Goal: Task Accomplishment & Management: Manage account settings

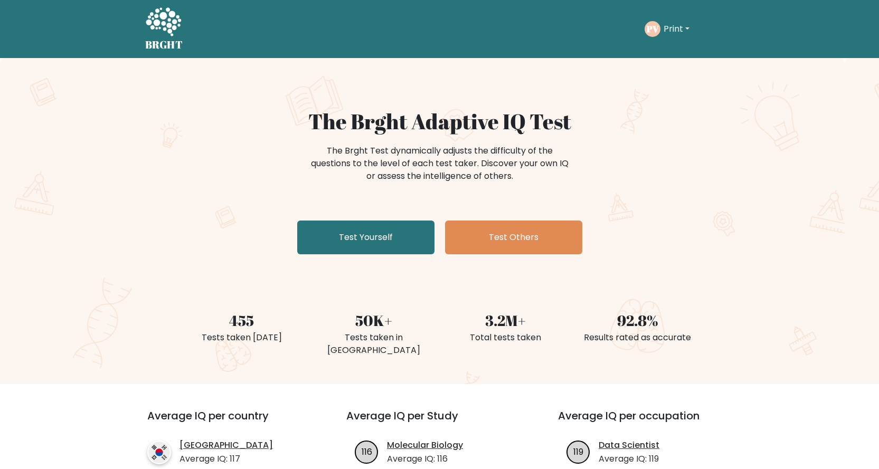
click at [656, 26] on text "PV" at bounding box center [652, 29] width 13 height 12
click at [680, 27] on button "Print" at bounding box center [676, 29] width 32 height 14
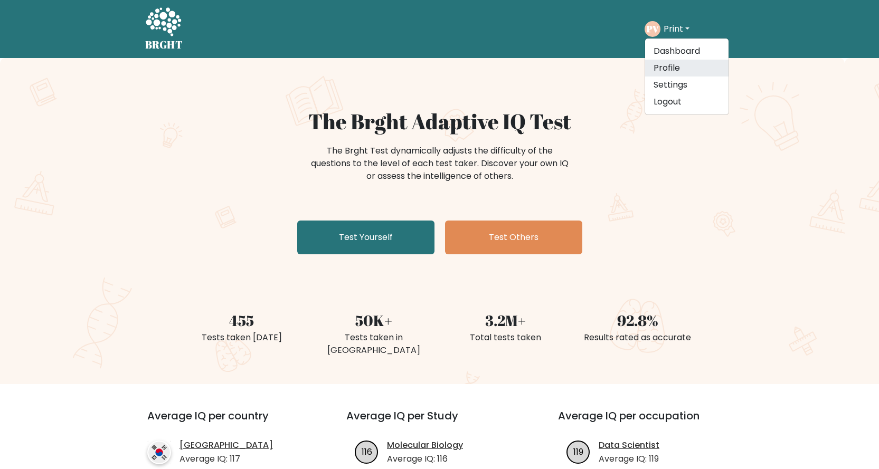
click at [664, 74] on link "Profile" at bounding box center [686, 68] width 83 height 17
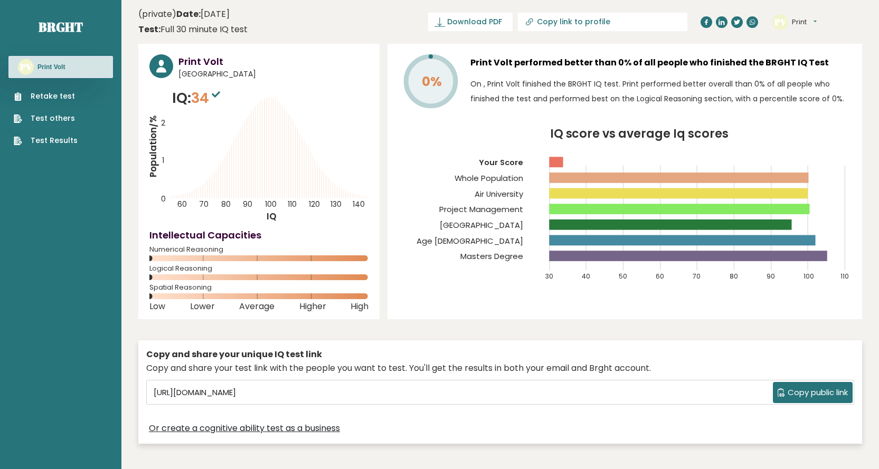
click at [801, 17] on button "Print" at bounding box center [804, 22] width 25 height 11
click at [805, 69] on link "Settings" at bounding box center [819, 68] width 54 height 15
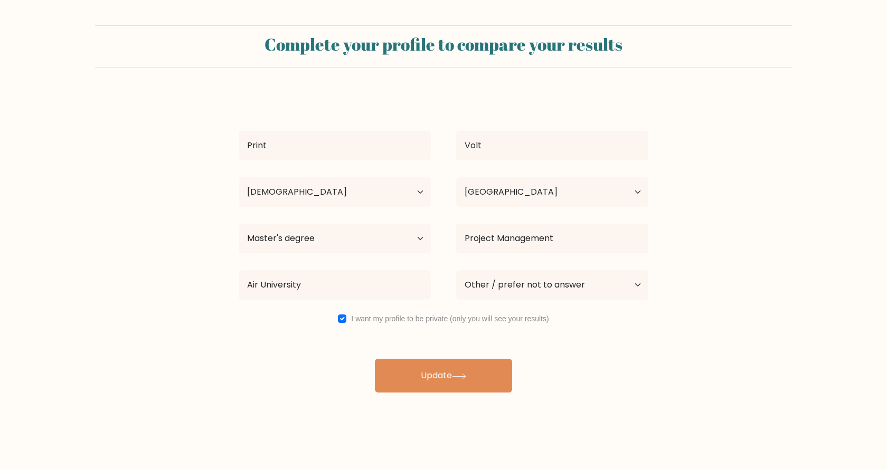
select select "18_24"
select select "PK"
select select "masters_degree"
select select "other"
click at [340, 322] on input "checkbox" at bounding box center [342, 319] width 8 height 8
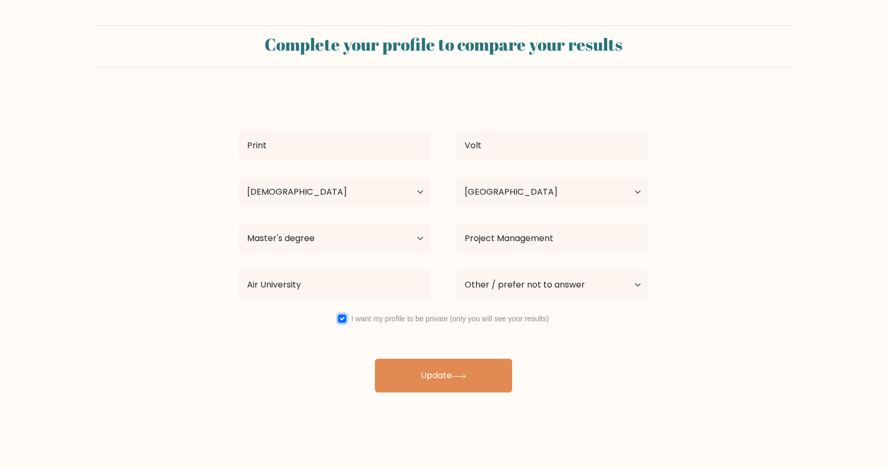
checkbox input "false"
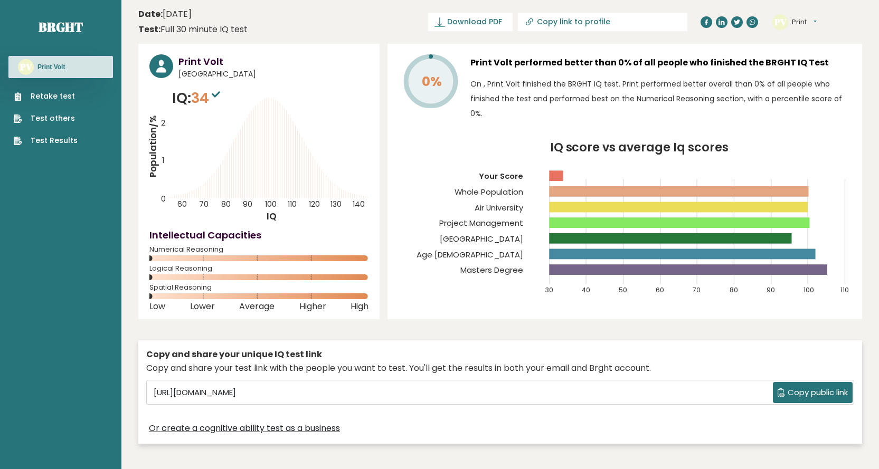
click at [798, 397] on span "Copy public link" at bounding box center [818, 393] width 60 height 12
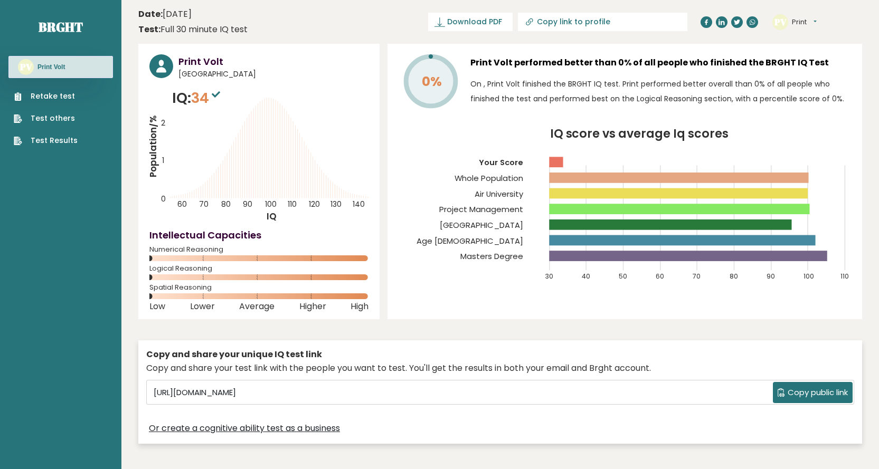
click at [805, 24] on button "Print" at bounding box center [804, 22] width 25 height 11
click at [387, 396] on input "[URL][DOMAIN_NAME]" at bounding box center [460, 393] width 623 height 16
click at [386, 394] on input "[URL][DOMAIN_NAME]" at bounding box center [460, 393] width 623 height 16
click at [394, 393] on input "[URL][DOMAIN_NAME]" at bounding box center [460, 393] width 623 height 16
click at [807, 385] on button "Copy public link" at bounding box center [813, 392] width 80 height 21
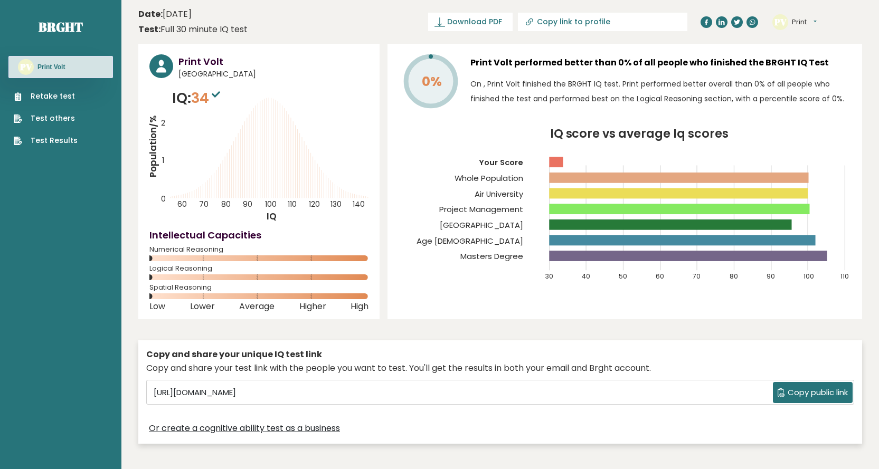
click at [218, 90] on sup at bounding box center [216, 94] width 14 height 15
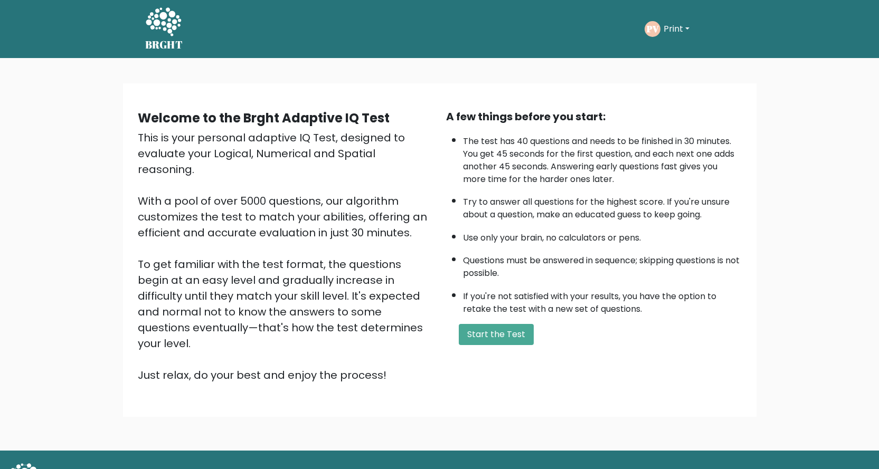
click at [668, 27] on button "Print" at bounding box center [676, 29] width 32 height 14
click at [529, 36] on div "Take the test PV Print Dashboard Profile Settings Logout Dashboard Profile Sett…" at bounding box center [462, 29] width 543 height 33
